Goal: Information Seeking & Learning: Learn about a topic

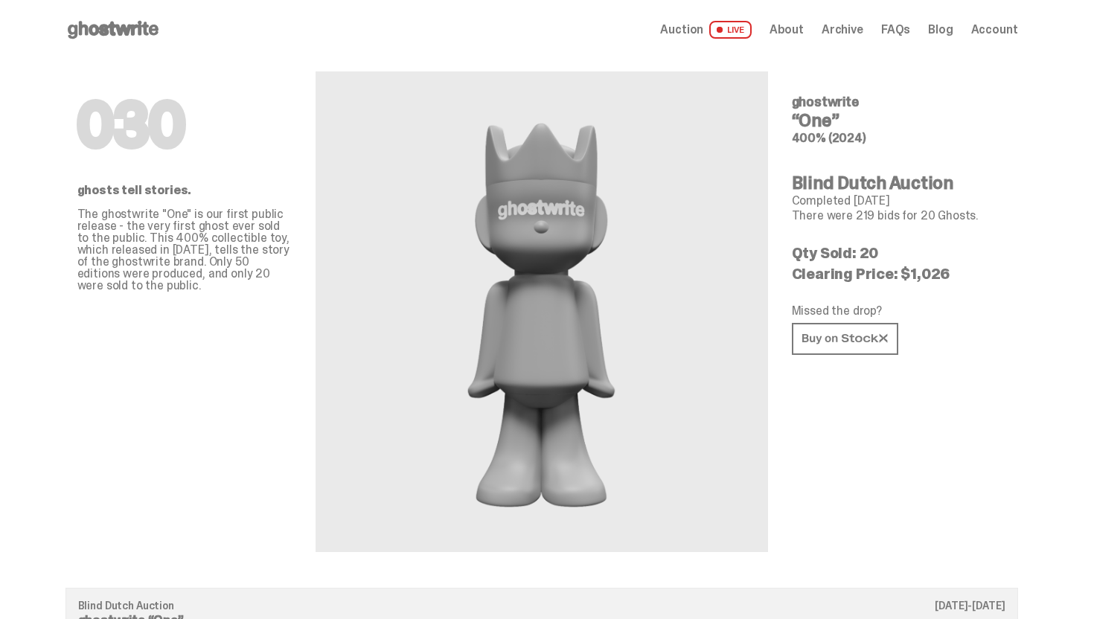
click at [93, 36] on icon at bounding box center [113, 30] width 95 height 24
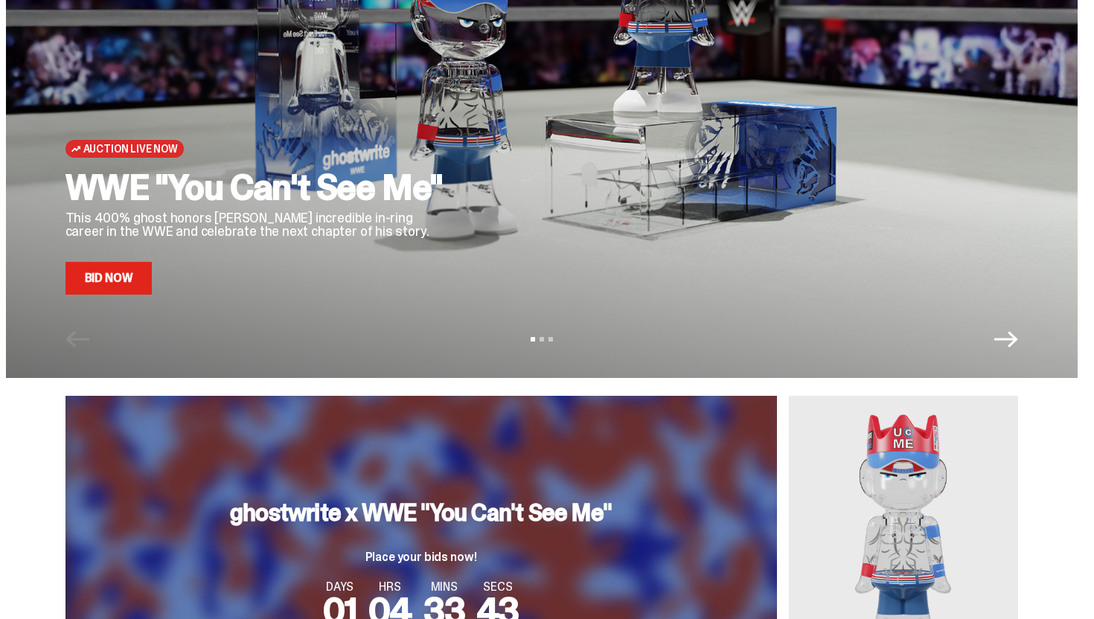
scroll to position [144, 0]
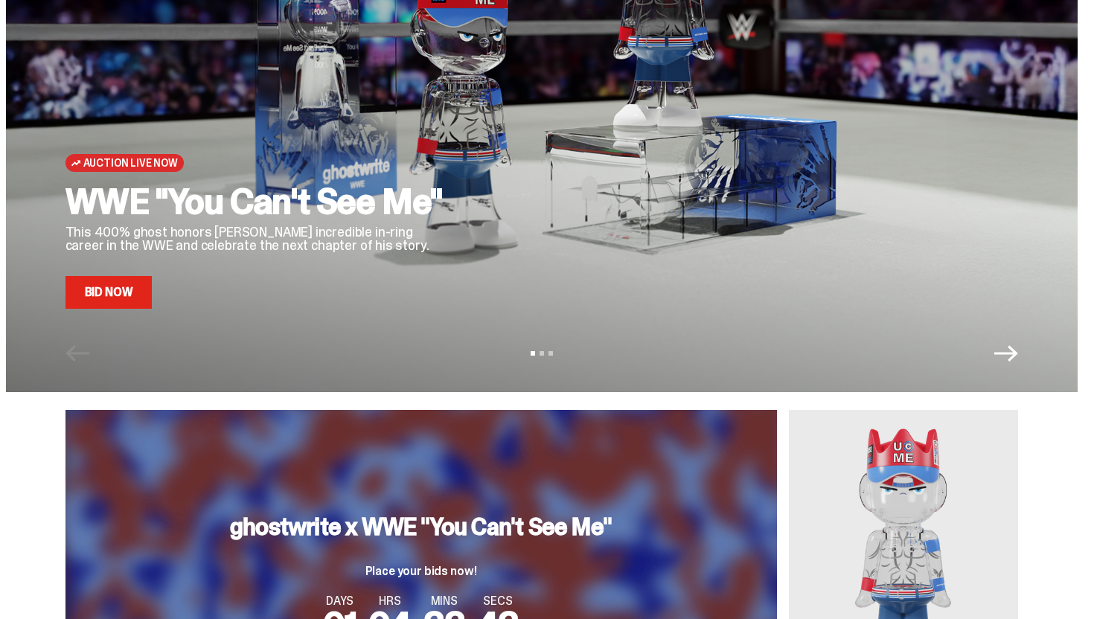
click at [128, 285] on link "Bid Now" at bounding box center [109, 292] width 87 height 33
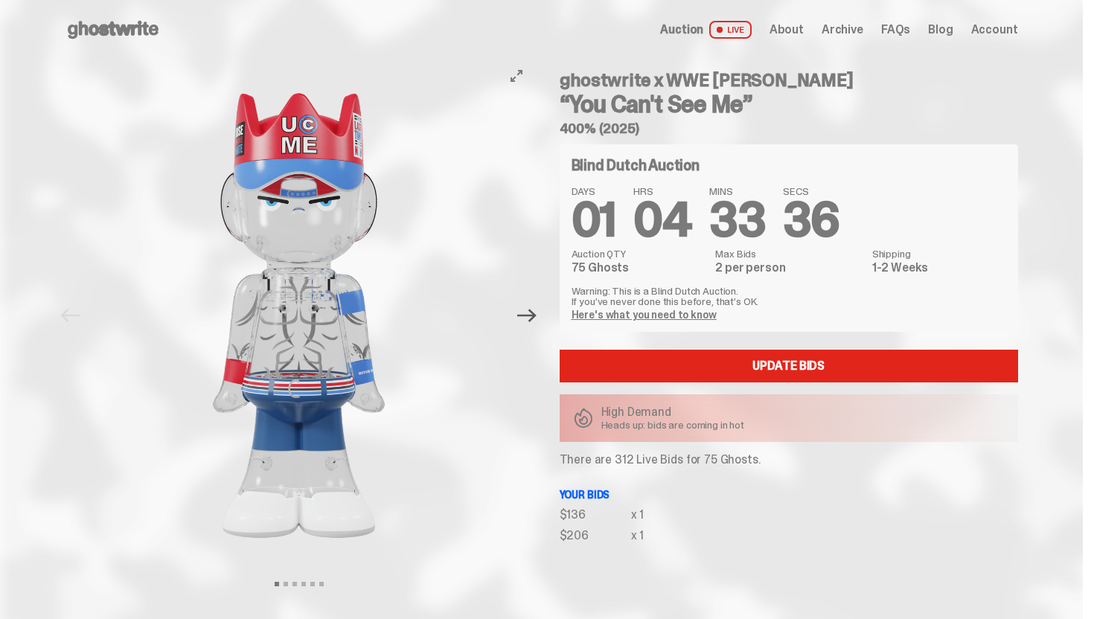
click at [535, 316] on icon "Next" at bounding box center [526, 315] width 19 height 13
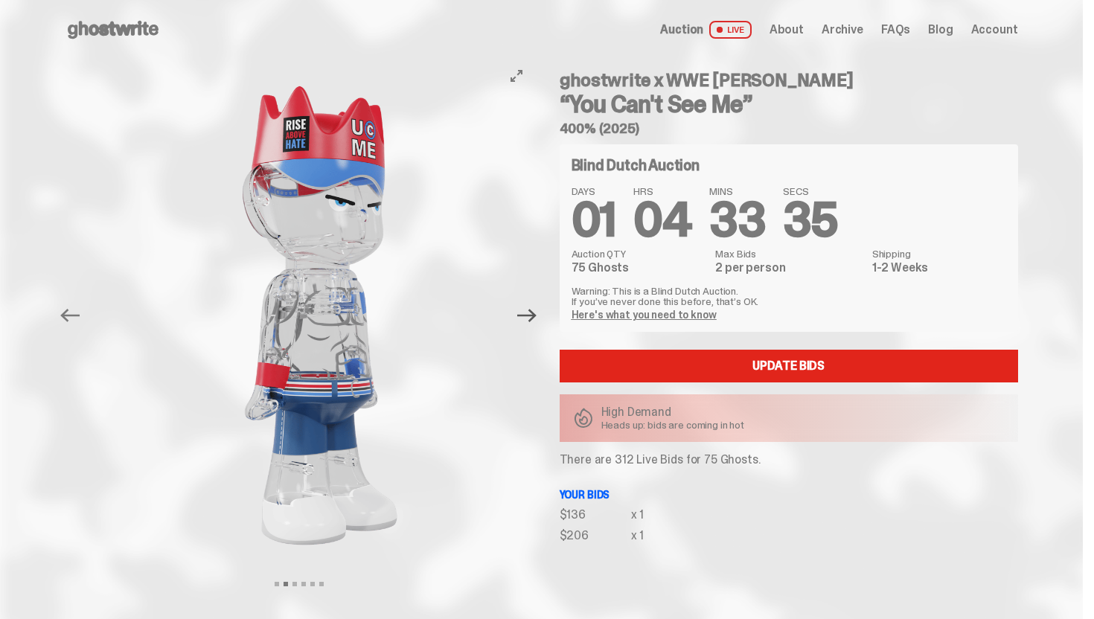
click at [535, 316] on icon "Next" at bounding box center [526, 315] width 19 height 13
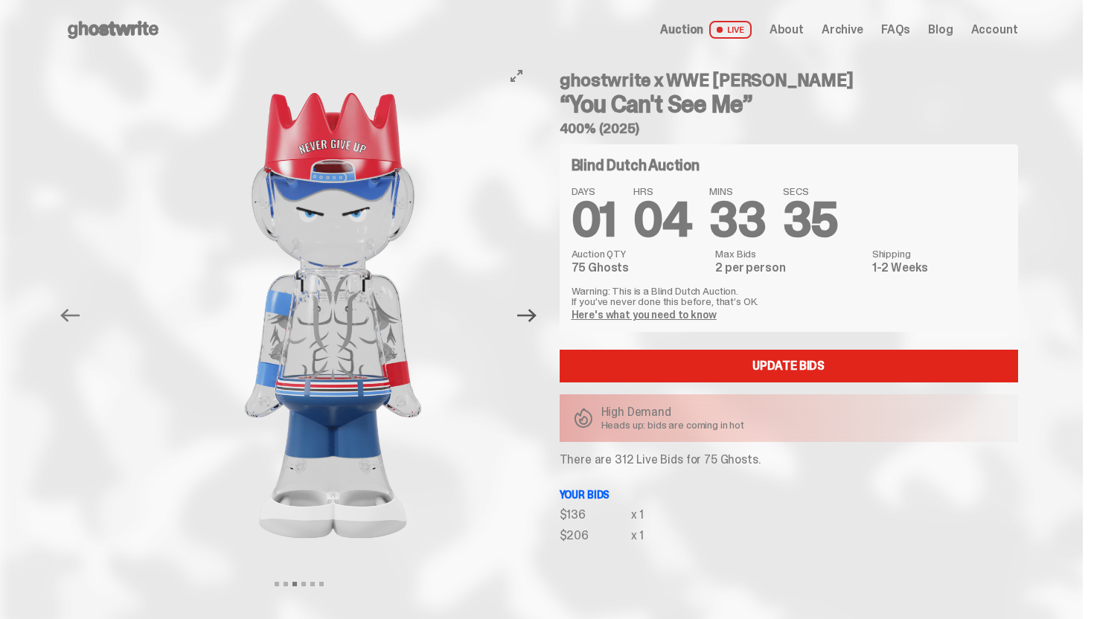
click at [535, 316] on icon "Next" at bounding box center [526, 315] width 19 height 13
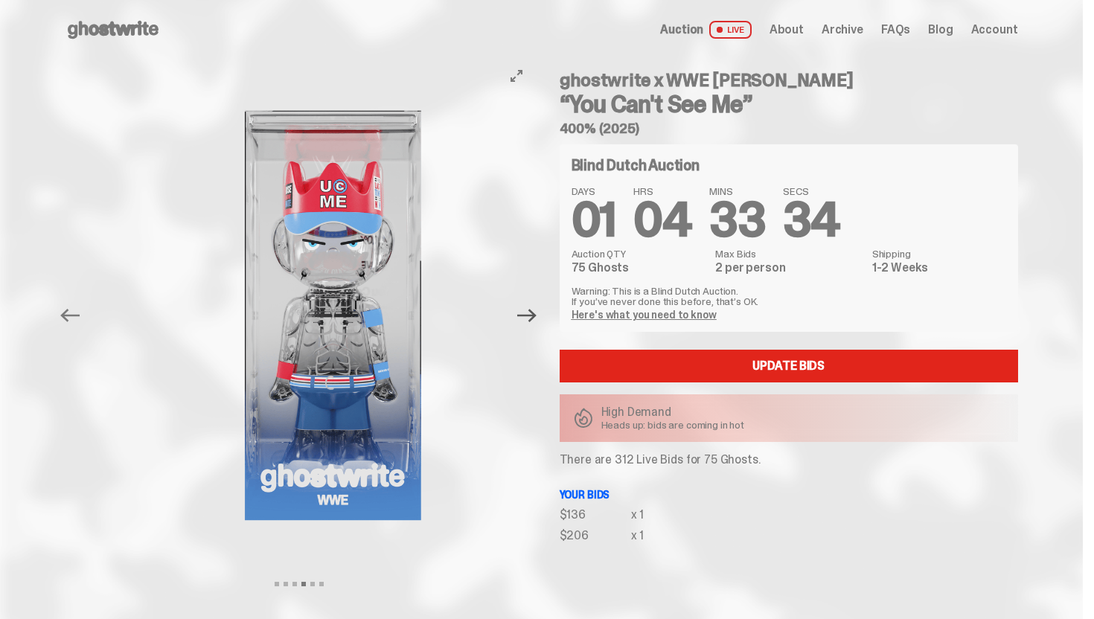
click at [535, 316] on icon "Next" at bounding box center [526, 315] width 19 height 13
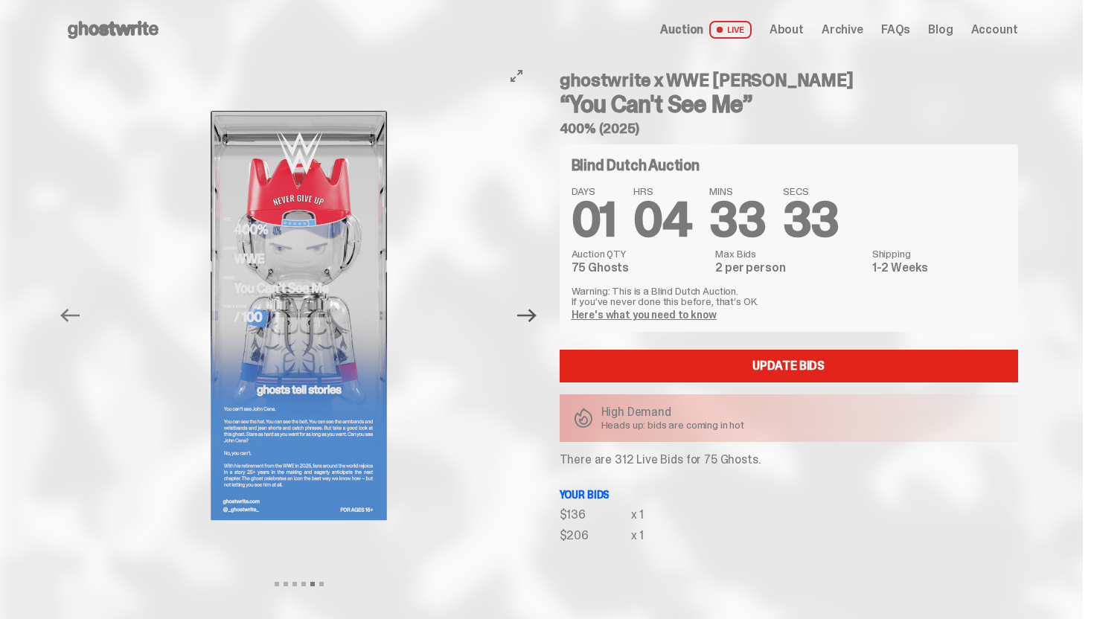
click at [535, 316] on icon "Next" at bounding box center [526, 315] width 19 height 13
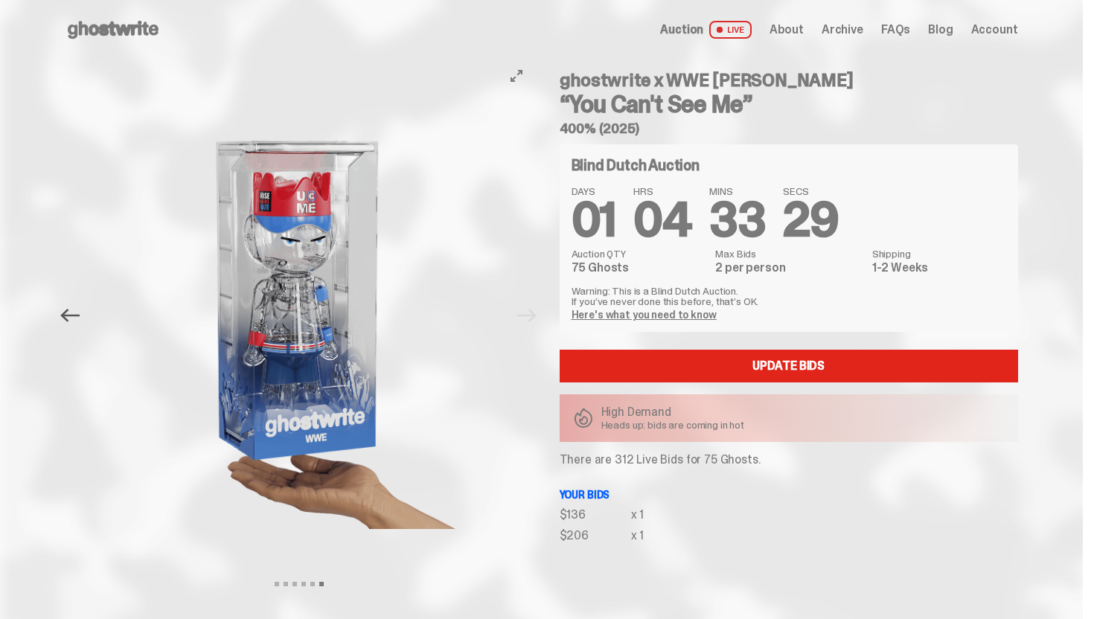
click at [75, 321] on icon "Previous" at bounding box center [69, 315] width 19 height 19
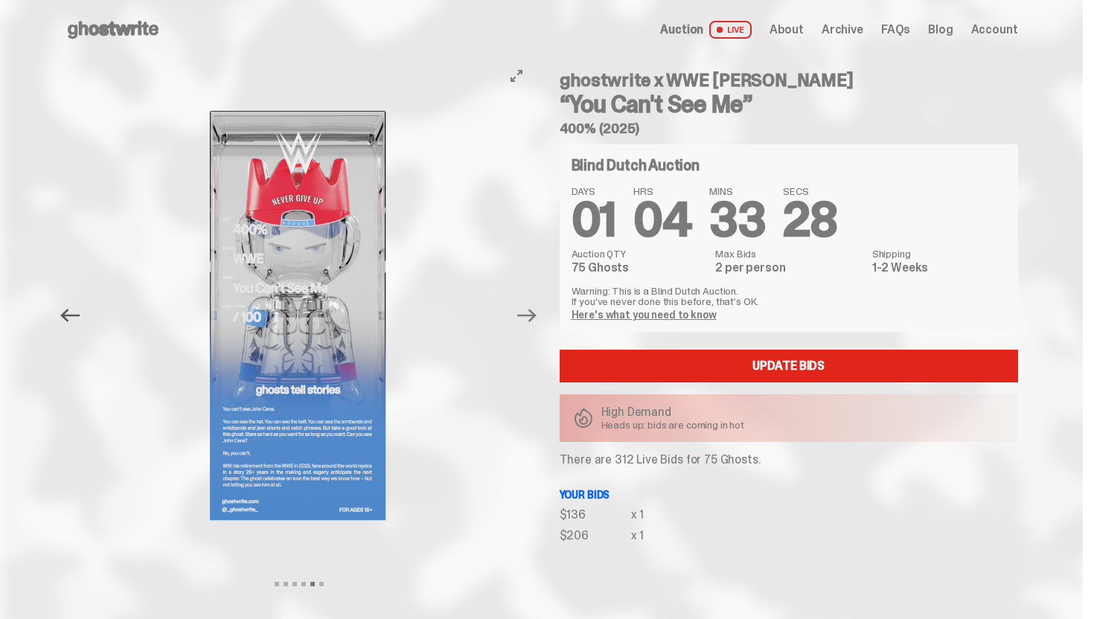
click at [75, 321] on icon "Previous" at bounding box center [69, 315] width 19 height 19
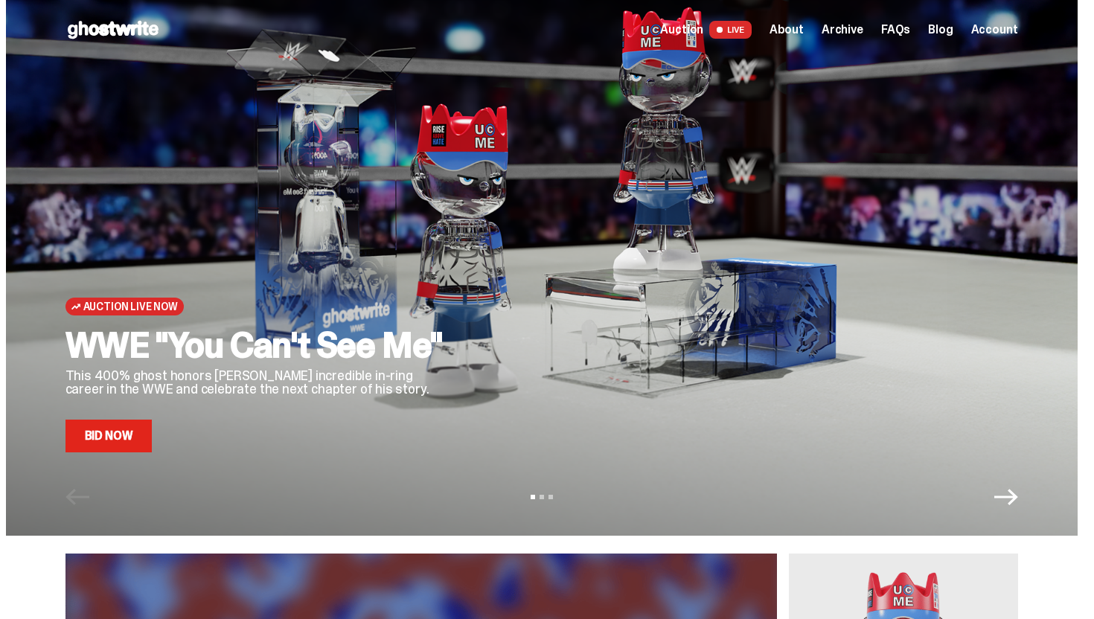
click at [846, 29] on span "Archive" at bounding box center [843, 30] width 42 height 12
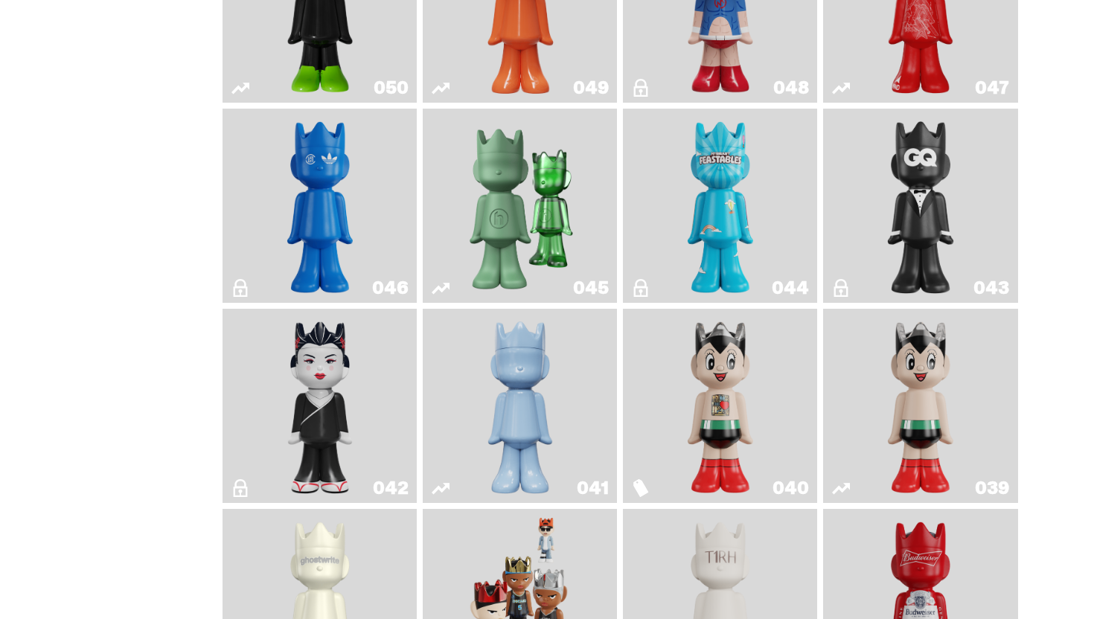
scroll to position [851, 0]
click at [518, 442] on img "Schrödinger's ghost: Winter Blue" at bounding box center [520, 405] width 79 height 182
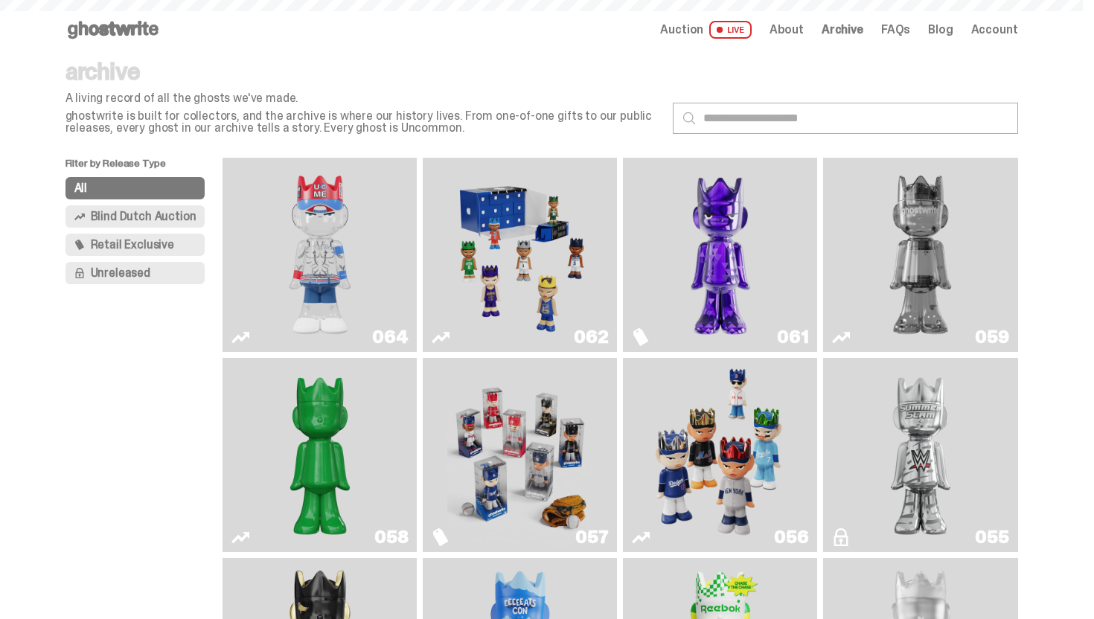
scroll to position [851, 0]
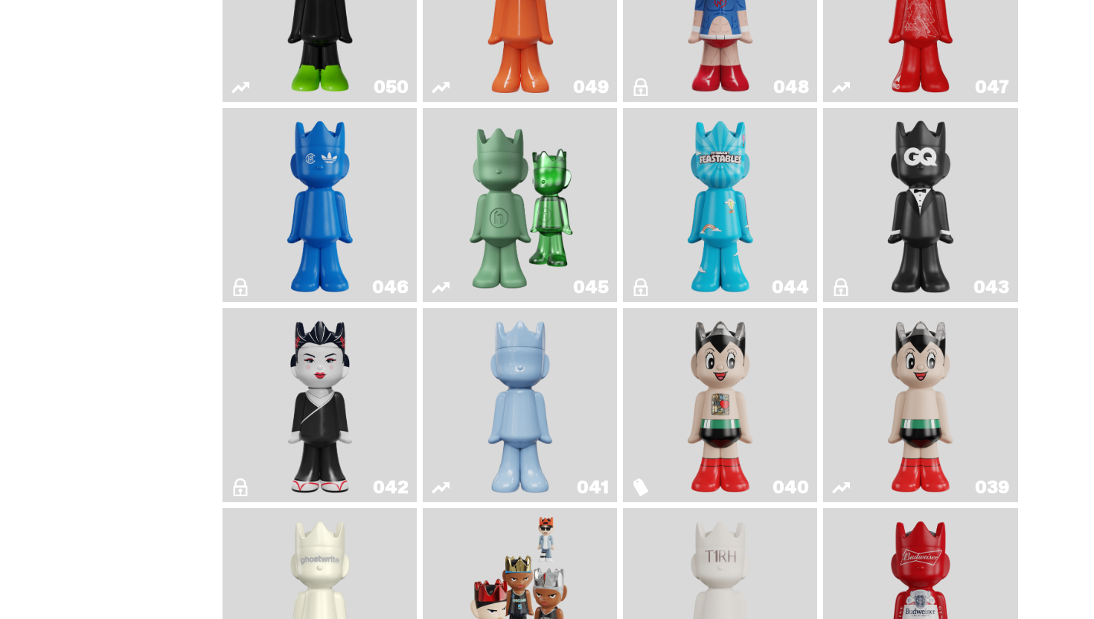
click at [489, 265] on img "Present" at bounding box center [521, 205] width 126 height 182
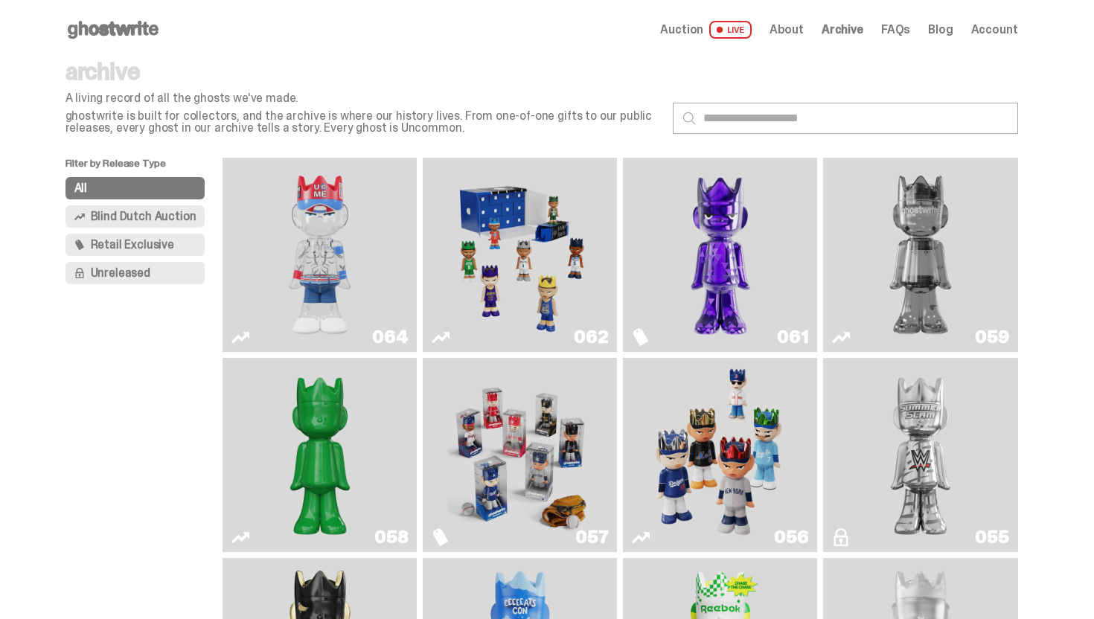
click at [758, 303] on img "Fantasy" at bounding box center [721, 255] width 146 height 182
click at [281, 202] on img "You Can't See Me" at bounding box center [320, 255] width 146 height 182
click at [127, 36] on icon at bounding box center [113, 30] width 95 height 24
